Goal: Find specific page/section

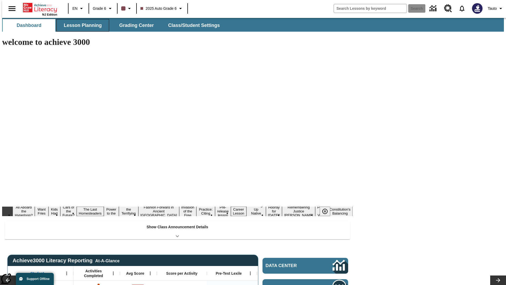
click at [81, 25] on button "Lesson Planning" at bounding box center [82, 25] width 53 height 13
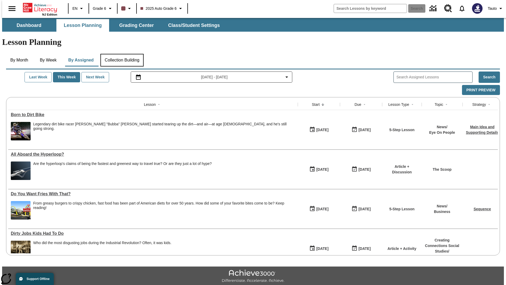
click at [122, 54] on button "Collection Building" at bounding box center [121, 60] width 43 height 13
